Goal: Navigation & Orientation: Find specific page/section

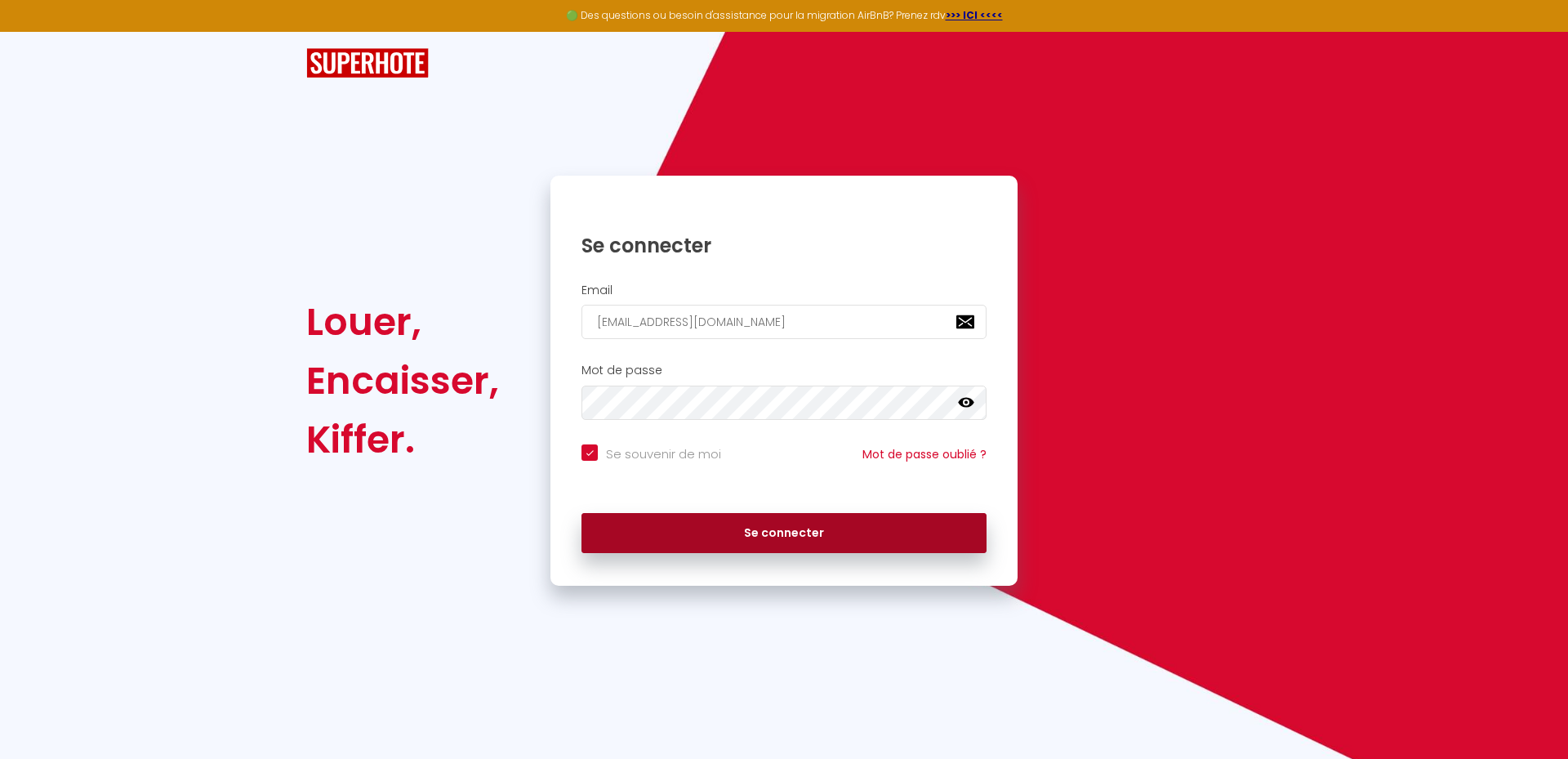
click at [816, 521] on button "Se connecter" at bounding box center [784, 534] width 405 height 41
checkbox input "true"
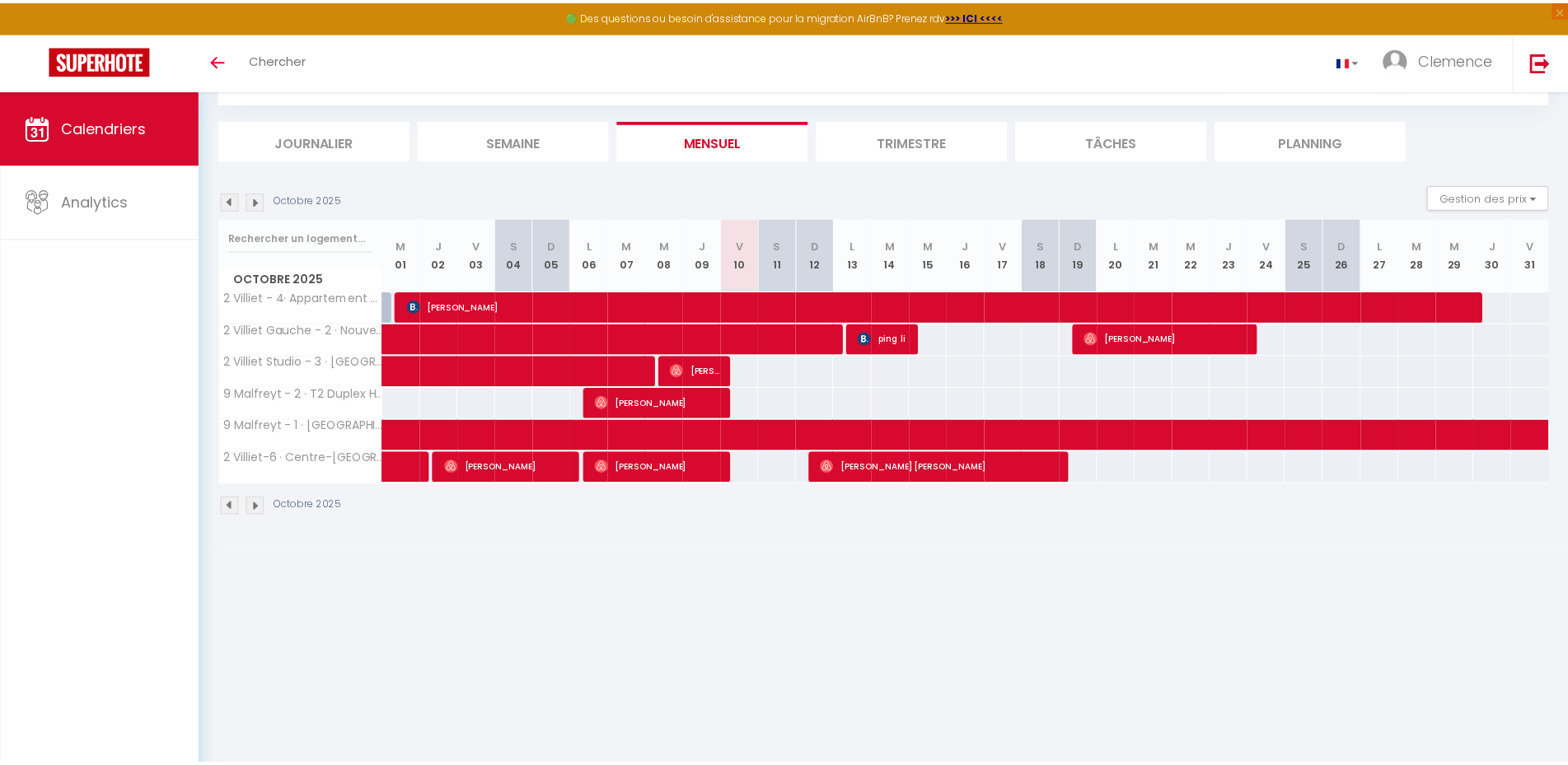
scroll to position [84, 0]
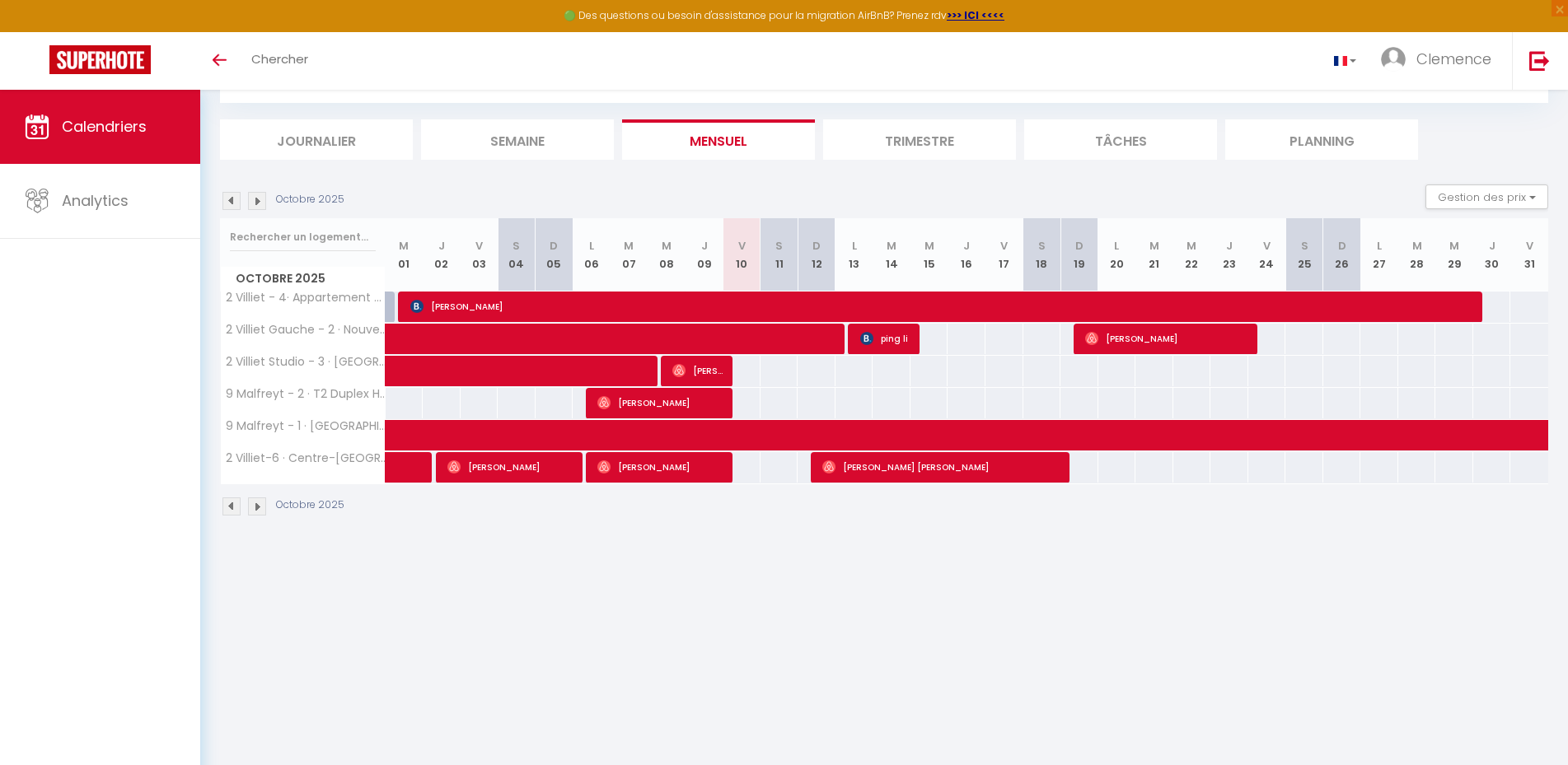
click at [864, 130] on li "Trimestre" at bounding box center [919, 140] width 193 height 40
